Goal: Navigation & Orientation: Find specific page/section

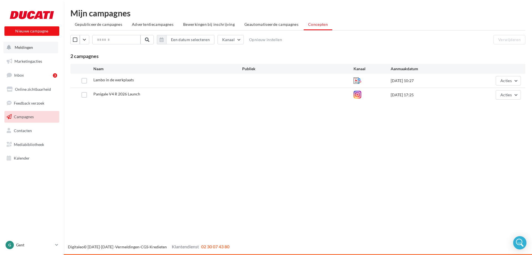
click at [25, 48] on span "Meldingen" at bounding box center [24, 47] width 18 height 5
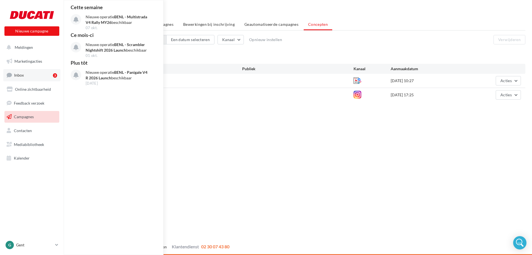
click at [23, 73] on span "Inbox" at bounding box center [19, 75] width 10 height 5
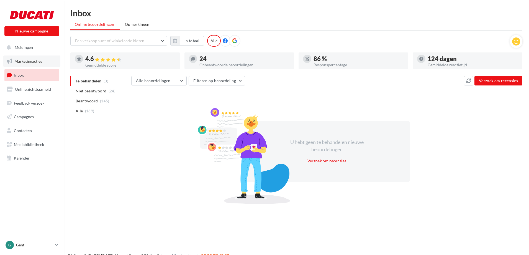
click at [35, 64] on link "Marketingacties" at bounding box center [31, 61] width 57 height 12
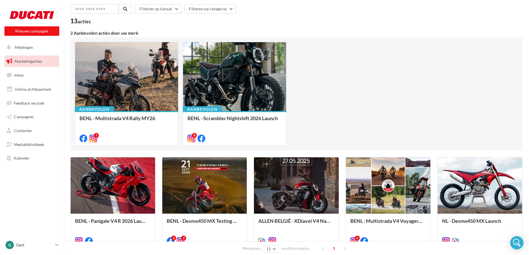
scroll to position [22, 0]
